Goal: Entertainment & Leisure: Consume media (video, audio)

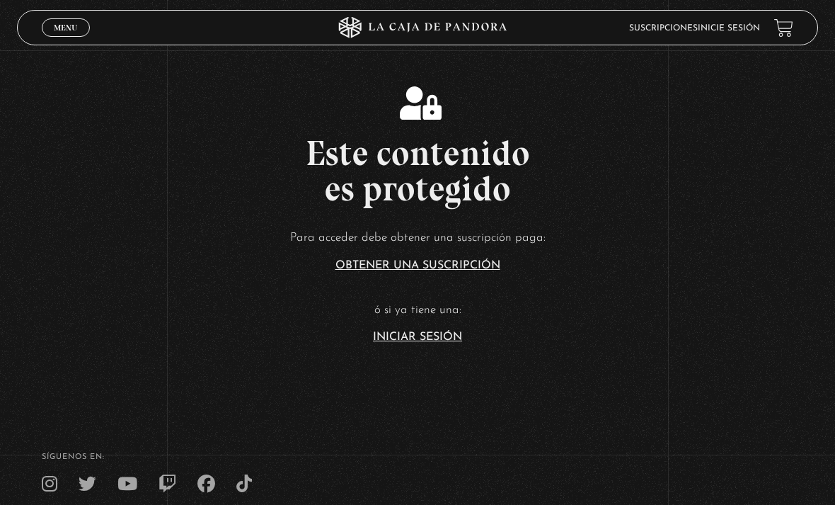
click at [419, 343] on link "Iniciar Sesión" at bounding box center [417, 336] width 89 height 11
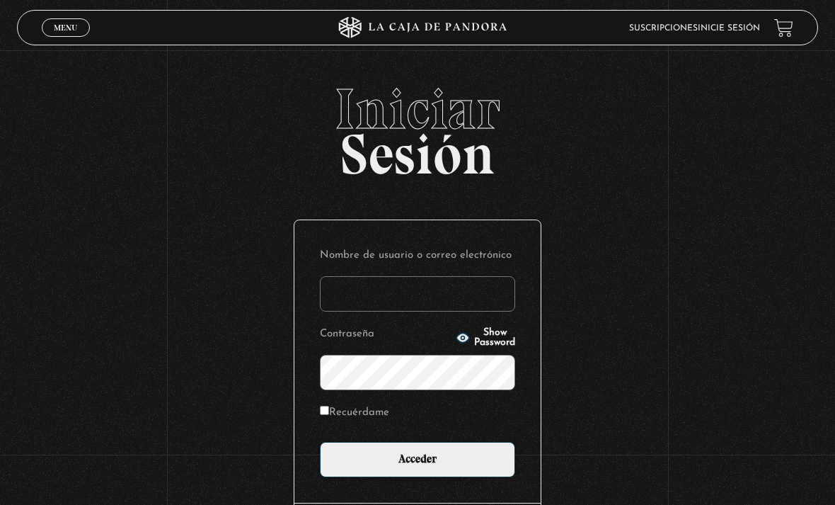
type input "[EMAIL_ADDRESS][DOMAIN_NAME]"
click at [418, 467] on input "Acceder" at bounding box center [417, 459] width 195 height 35
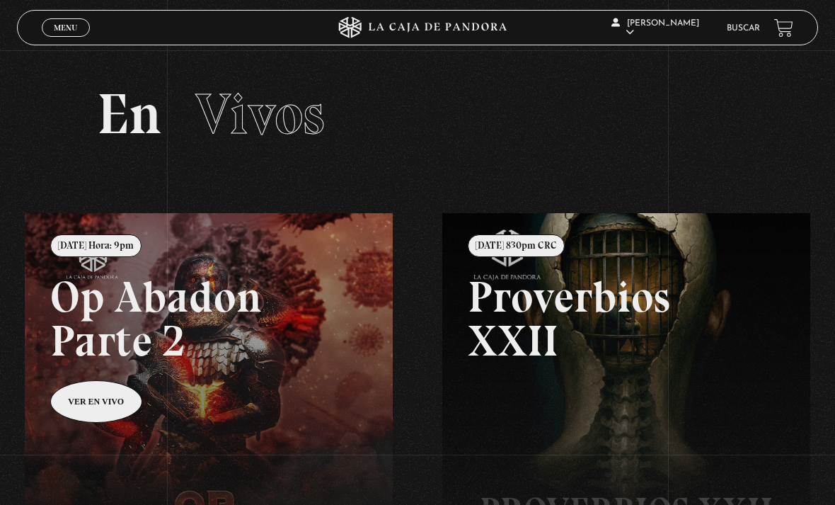
click at [64, 30] on span "Menu" at bounding box center [65, 27] width 23 height 8
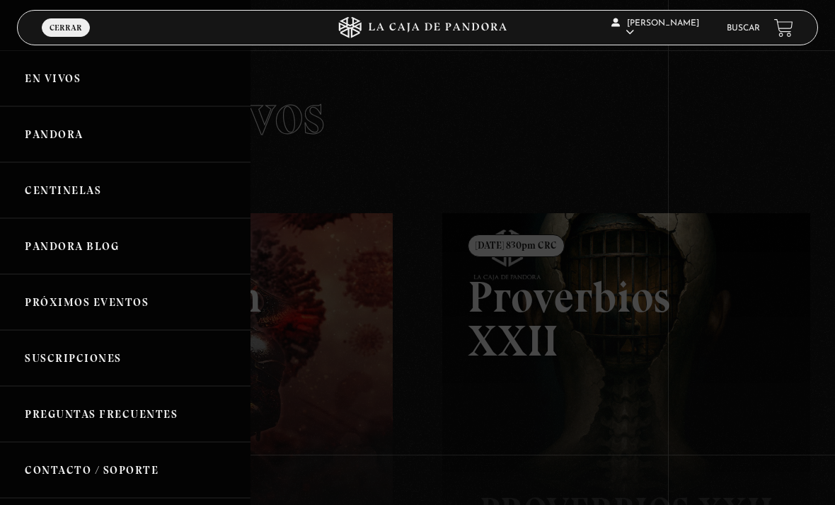
click at [57, 184] on link "Centinelas" at bounding box center [125, 190] width 251 height 56
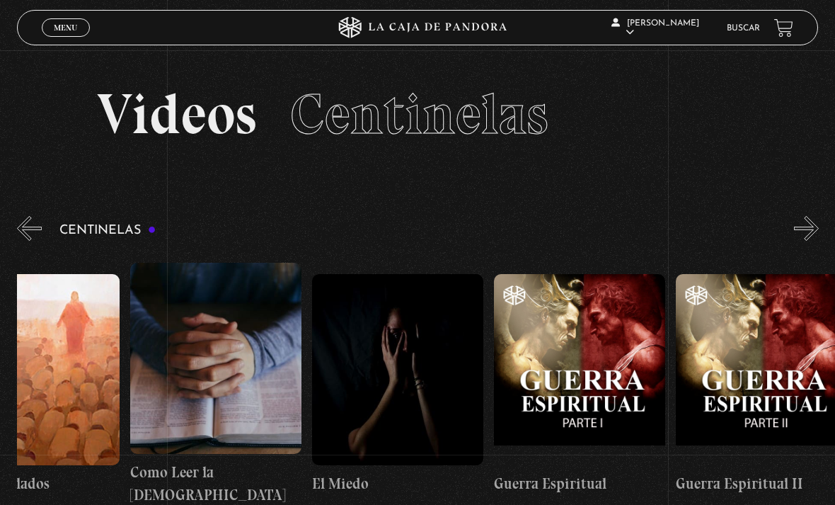
scroll to position [0, 16980]
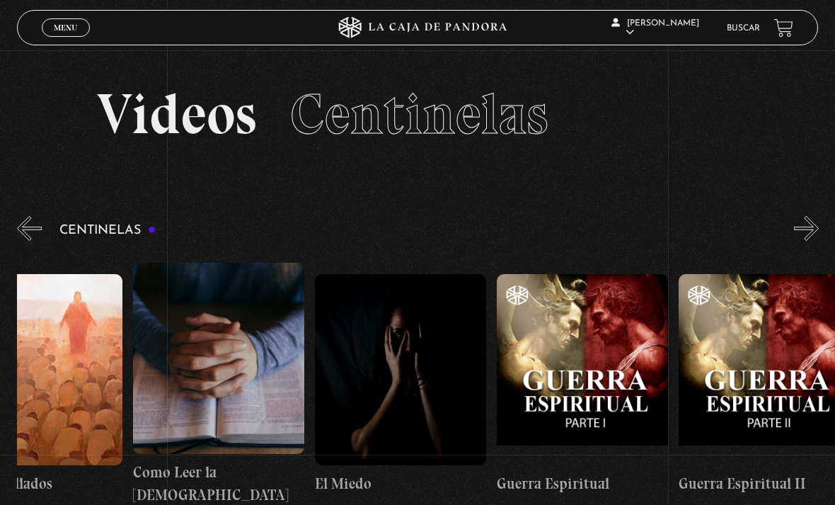
click at [207, 379] on figure at bounding box center [218, 358] width 171 height 191
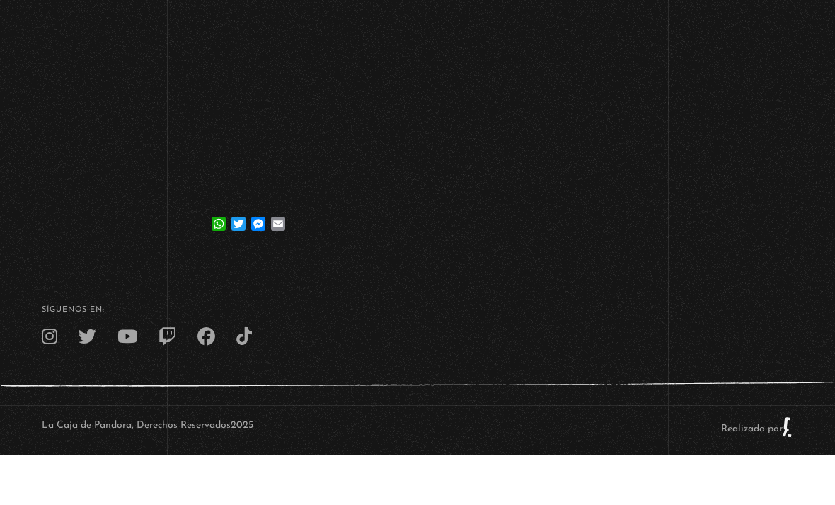
scroll to position [274, 0]
